Goal: Task Accomplishment & Management: Use online tool/utility

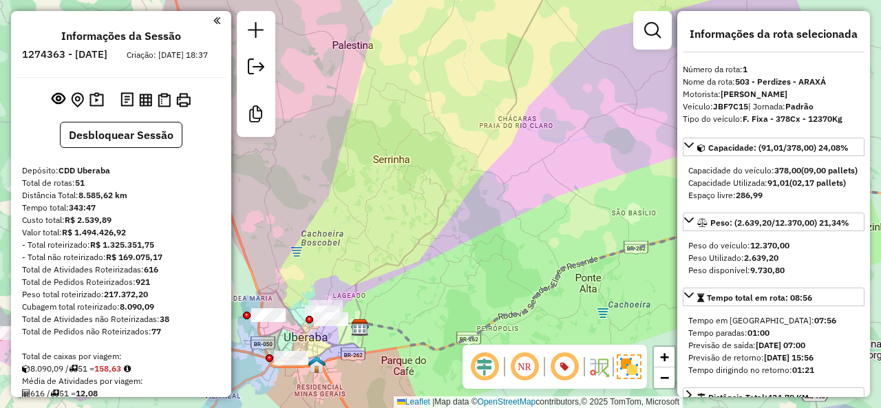
select select "**********"
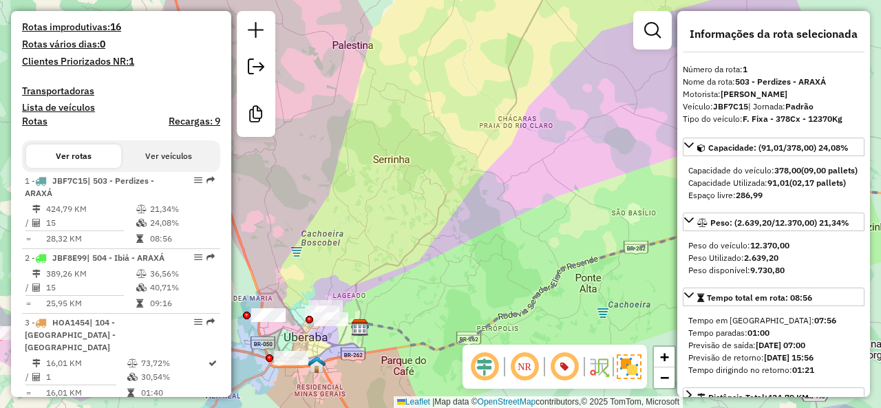
scroll to position [953, 0]
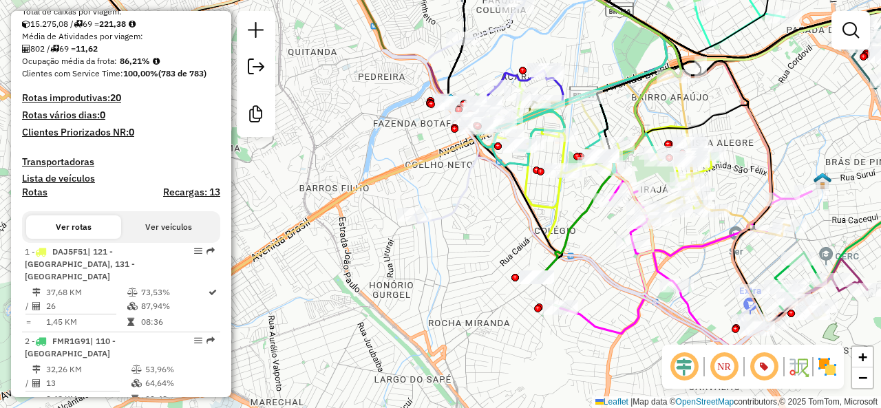
scroll to position [5199, 0]
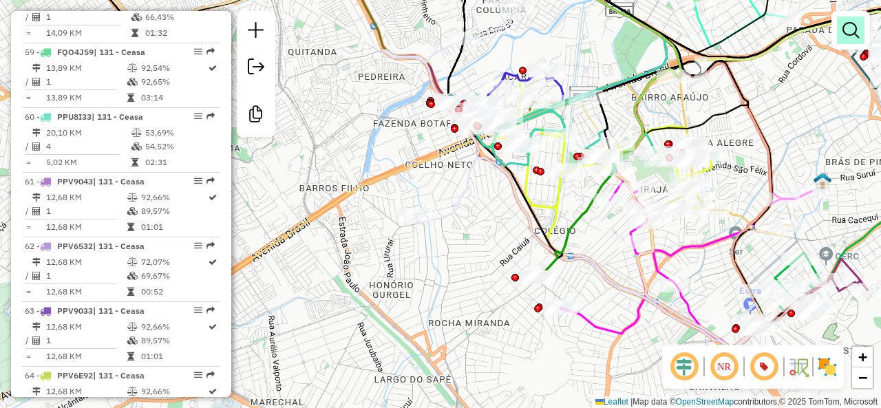
click at [849, 23] on em at bounding box center [850, 30] width 17 height 17
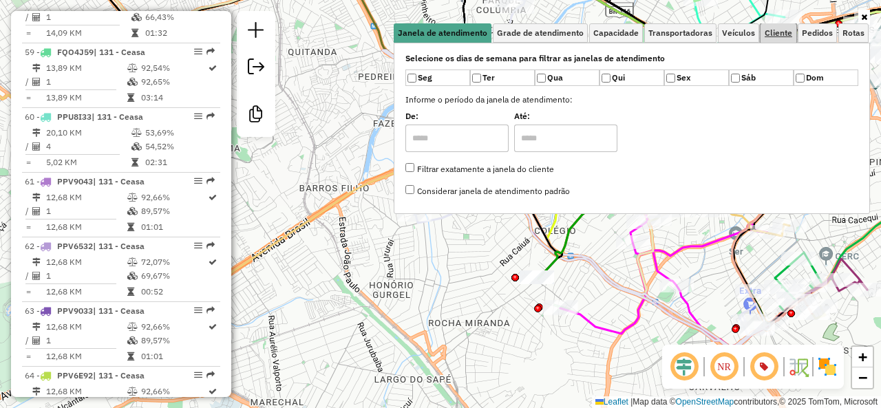
click at [795, 35] on link "Cliente" at bounding box center [778, 32] width 36 height 19
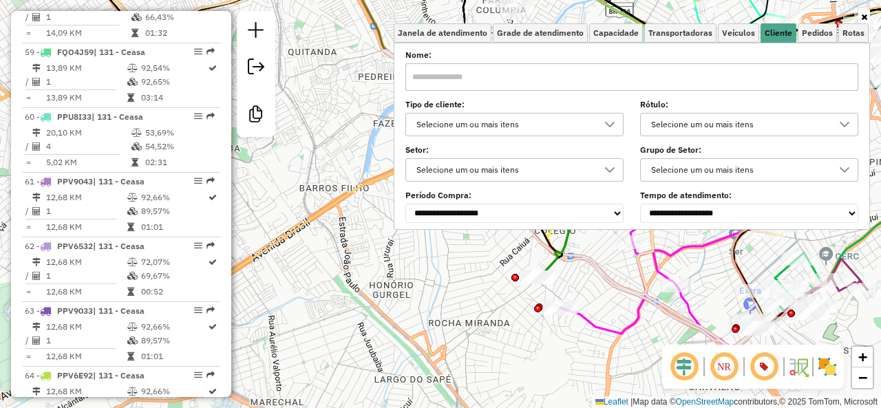
click at [601, 123] on div at bounding box center [609, 125] width 26 height 22
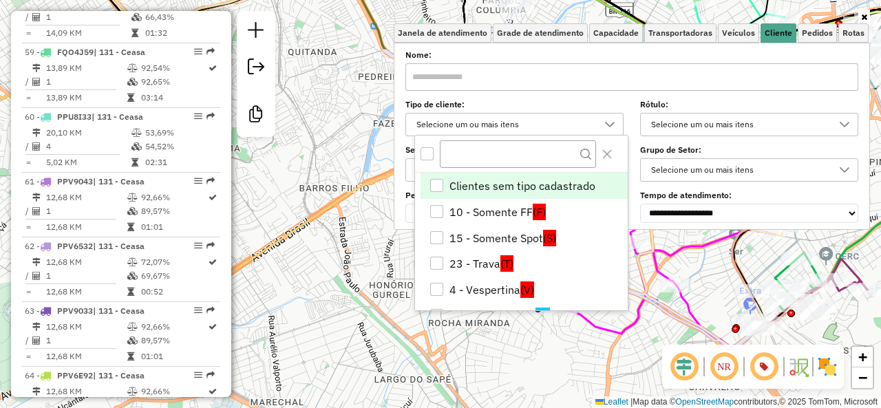
scroll to position [8, 47]
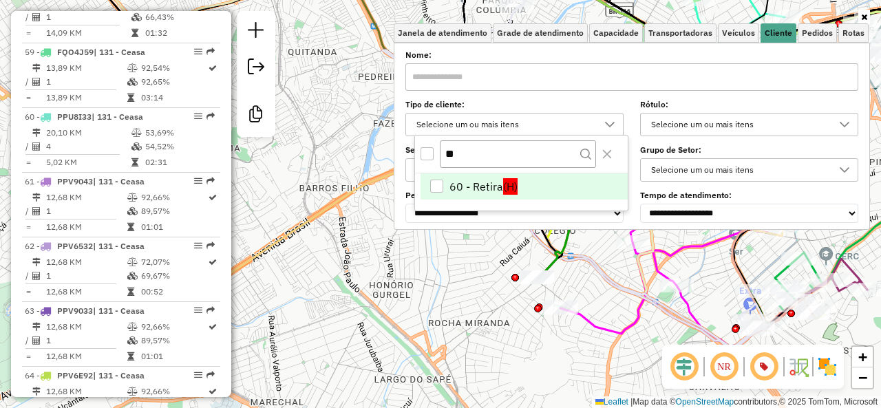
type input "**"
click at [437, 190] on div "60 - Retira" at bounding box center [436, 186] width 13 height 13
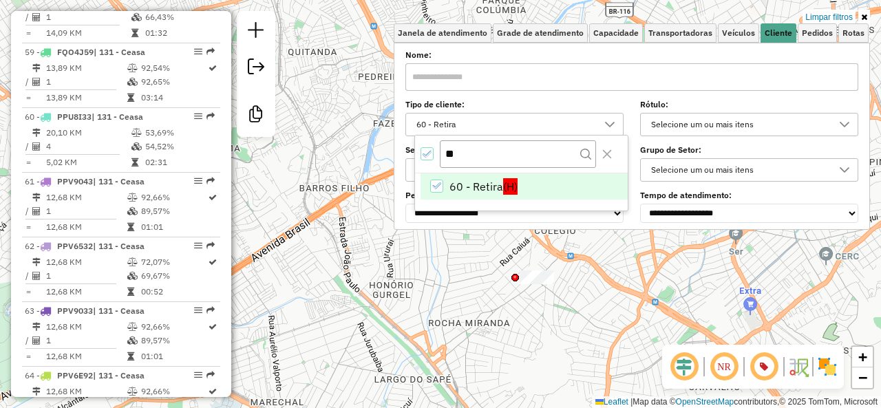
click at [432, 292] on div "Limpar filtros Janela de atendimento Grade de atendimento Capacidade Transporta…" at bounding box center [440, 204] width 881 height 408
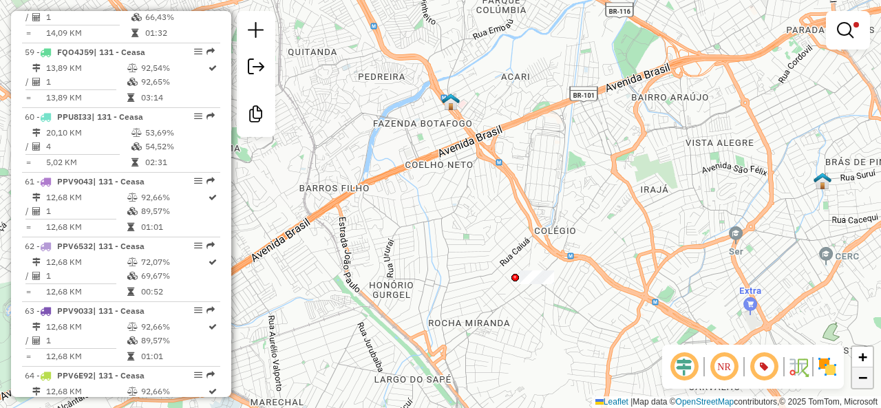
click at [860, 383] on span "−" at bounding box center [862, 377] width 9 height 17
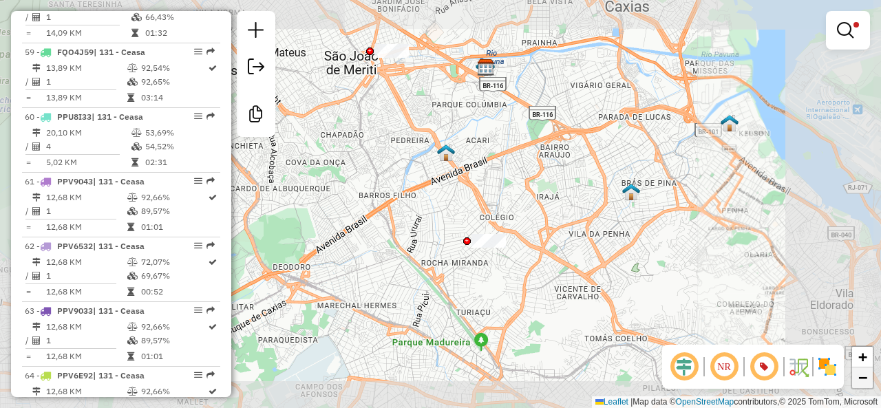
click at [860, 383] on span "−" at bounding box center [862, 377] width 9 height 17
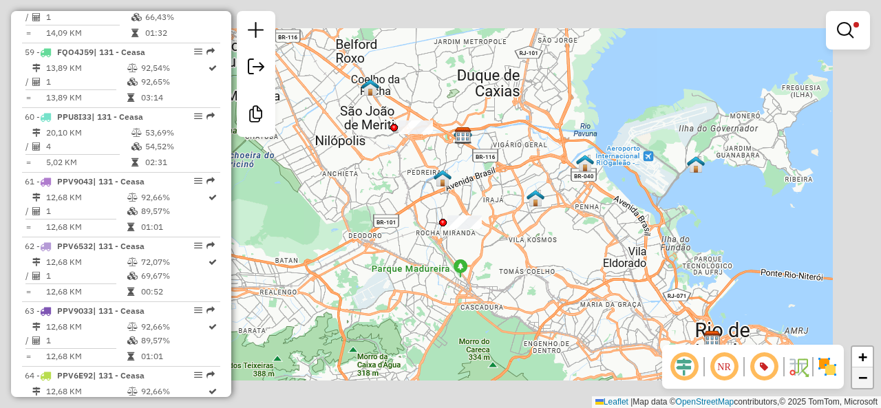
click at [860, 383] on span "−" at bounding box center [862, 377] width 9 height 17
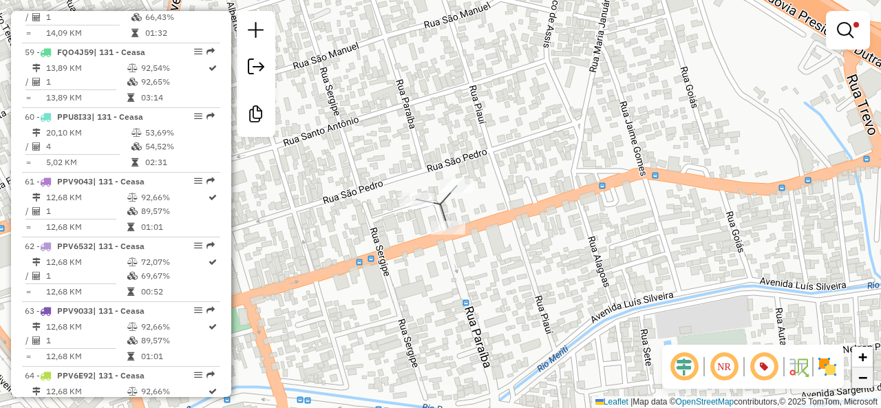
click at [865, 382] on span "−" at bounding box center [862, 377] width 9 height 17
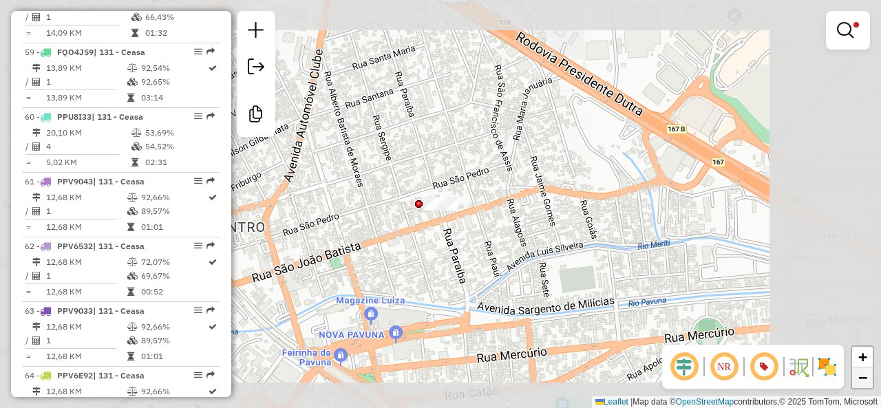
click at [865, 382] on span "−" at bounding box center [862, 377] width 9 height 17
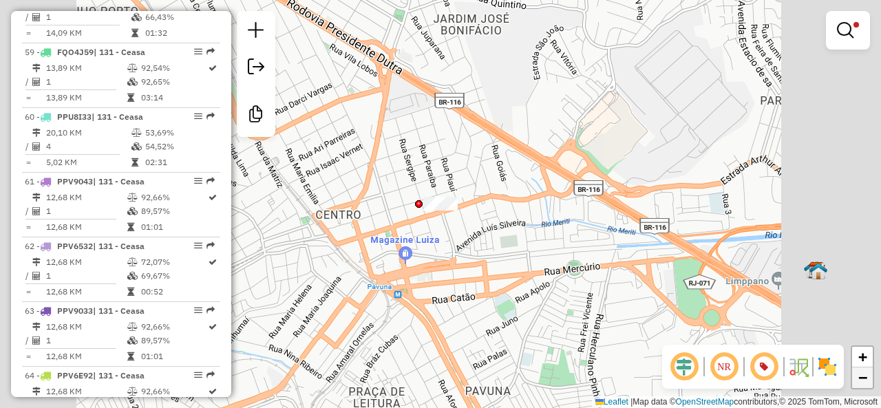
click at [865, 382] on span "−" at bounding box center [862, 377] width 9 height 17
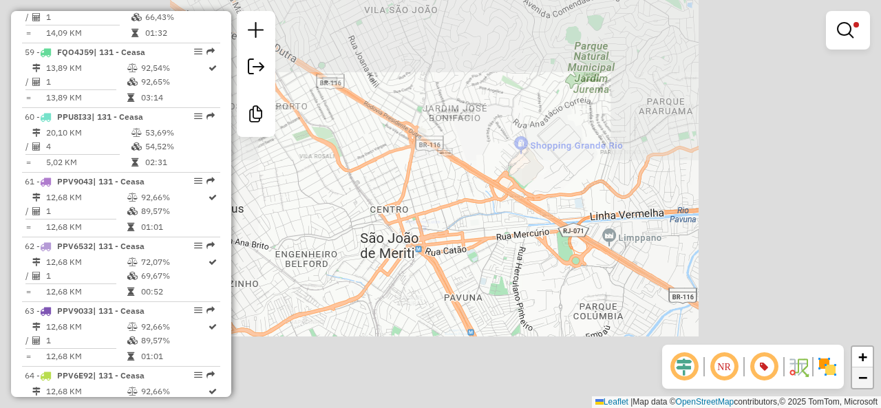
click at [865, 382] on span "−" at bounding box center [862, 377] width 9 height 17
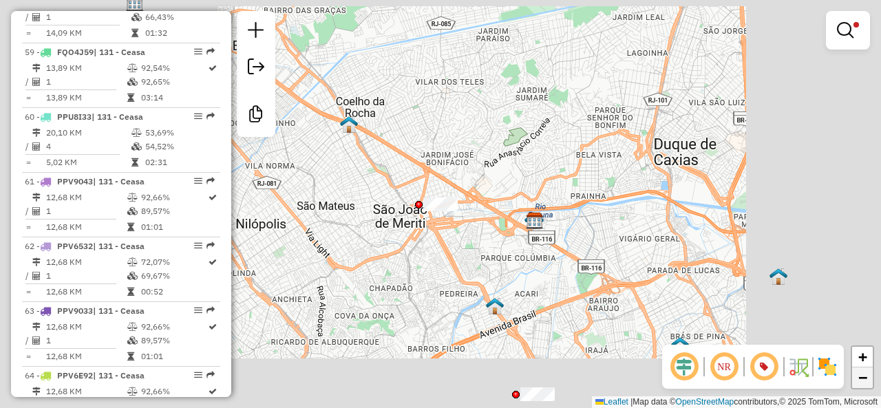
click at [865, 382] on span "−" at bounding box center [862, 377] width 9 height 17
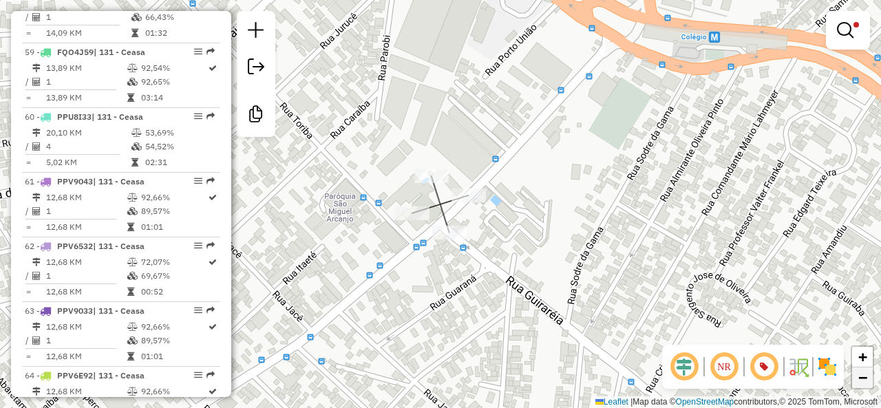
click at [863, 380] on span "−" at bounding box center [862, 377] width 9 height 17
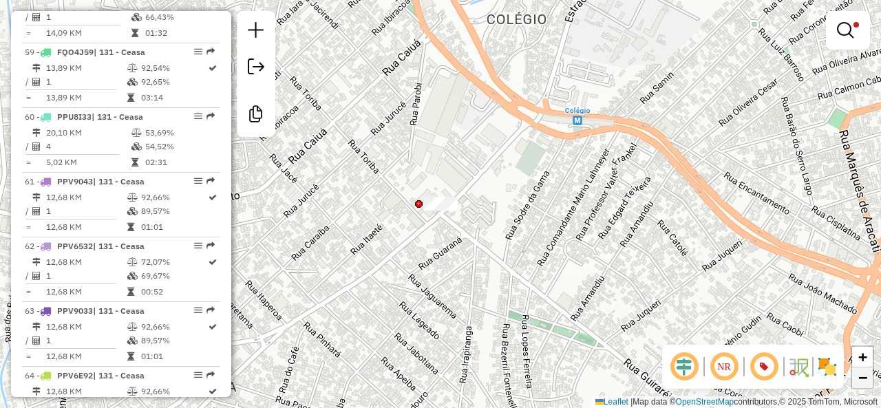
click at [863, 380] on span "−" at bounding box center [862, 377] width 9 height 17
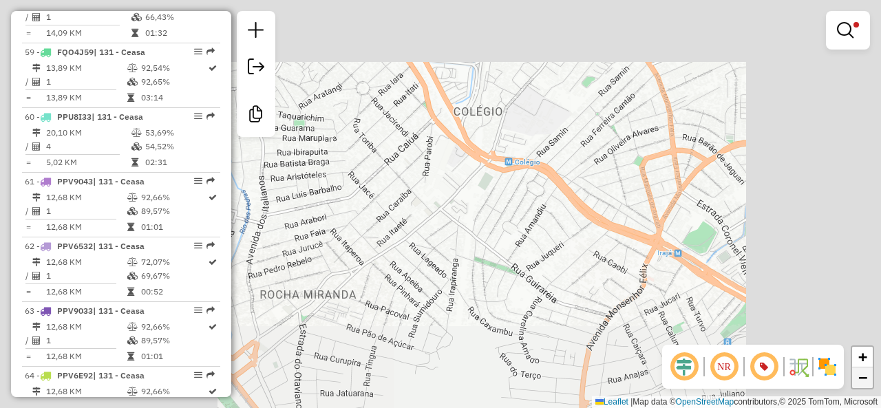
click at [863, 380] on span "−" at bounding box center [862, 377] width 9 height 17
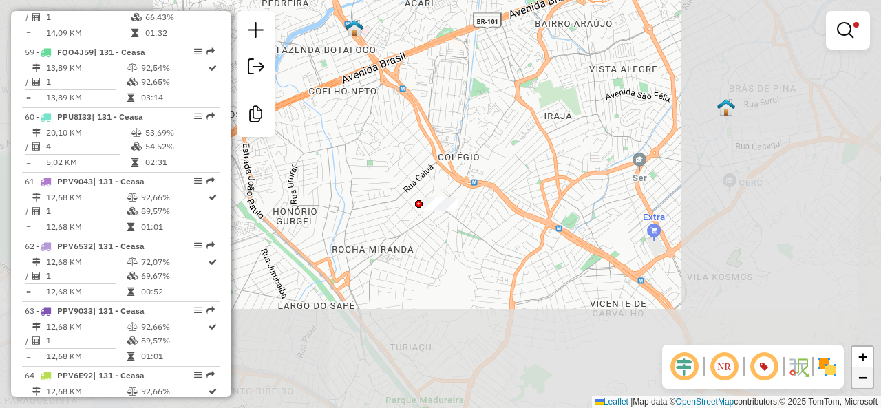
click at [863, 380] on span "−" at bounding box center [862, 377] width 9 height 17
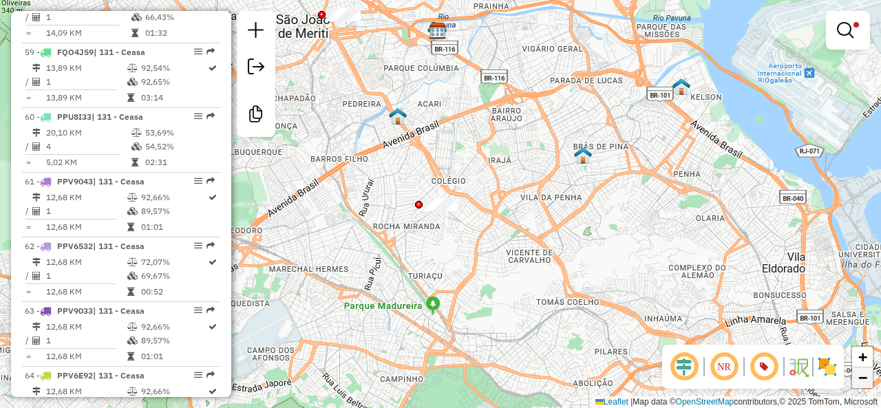
click at [863, 380] on span "−" at bounding box center [862, 377] width 9 height 17
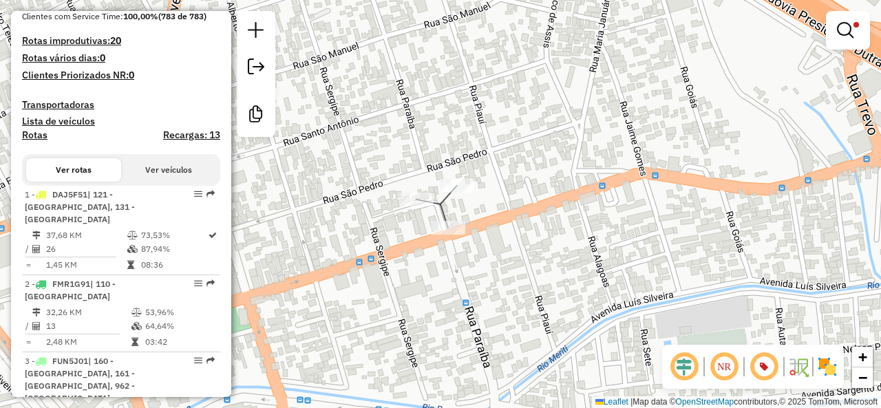
scroll to position [5199, 0]
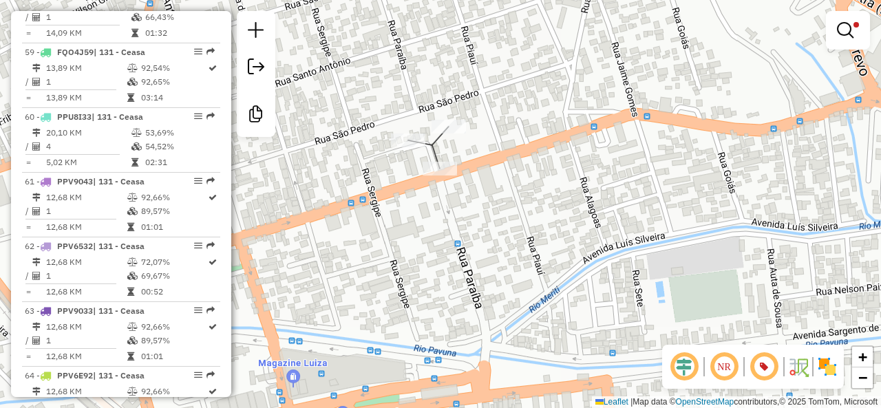
drag, startPoint x: 231, startPoint y: 361, endPoint x: 223, endPoint y: 301, distance: 60.4
click at [223, 301] on hb-router-mapa "Informações da Sessão 1274645 - 12/09/2025 Criação: 11/09/2025 22:06 Desbloquea…" at bounding box center [440, 204] width 881 height 408
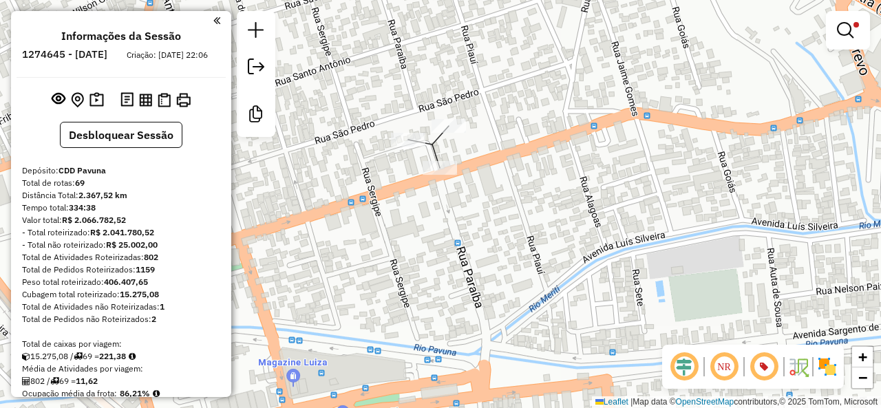
scroll to position [29, 0]
